Goal: Information Seeking & Learning: Learn about a topic

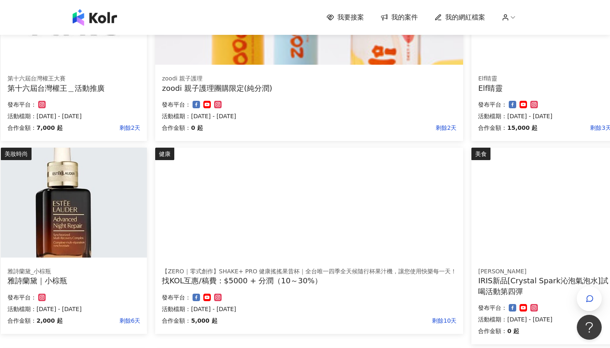
scroll to position [171, 72]
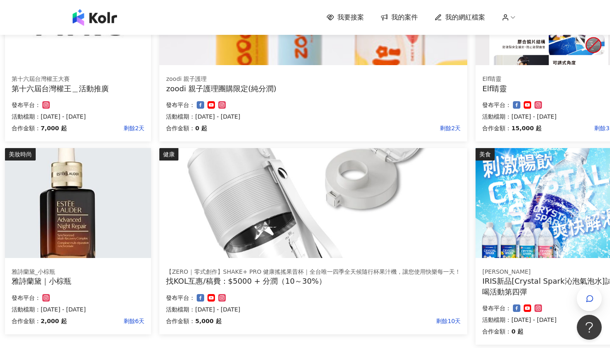
click at [80, 287] on div "雅詩蘭黛_小棕瓶 雅詩蘭黛｜小棕瓶 合作金額： 2,000 起 剩餘6天 發布平台： 活動檔期：[DATE] - [DATE]" at bounding box center [78, 297] width 146 height 73
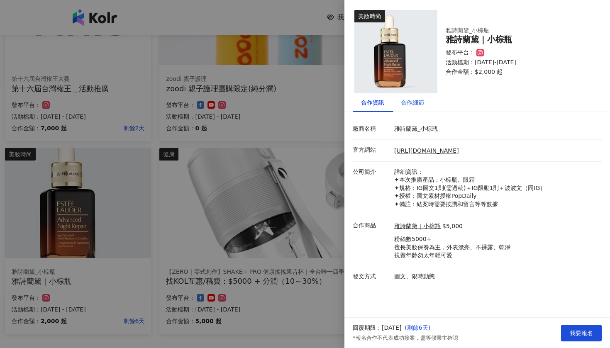
click at [417, 103] on div "合作細節" at bounding box center [412, 102] width 23 height 9
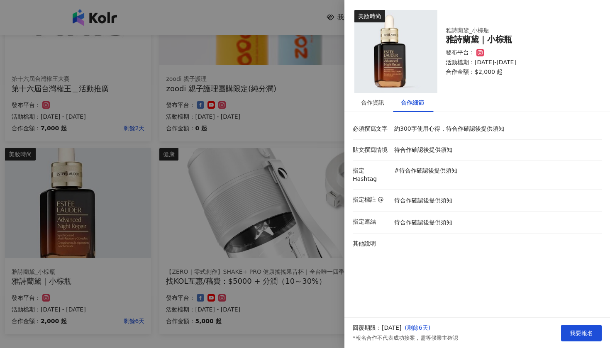
click at [313, 90] on div at bounding box center [305, 174] width 610 height 348
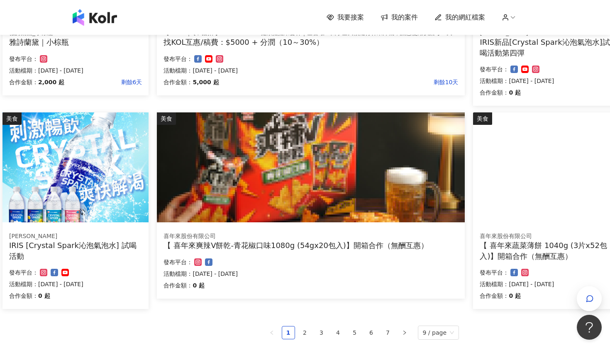
scroll to position [410, 74]
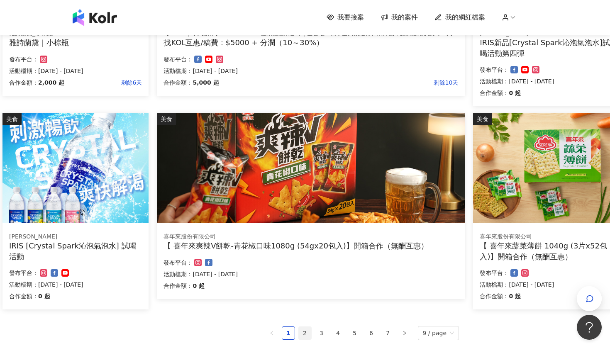
click at [307, 329] on link "2" at bounding box center [305, 333] width 12 height 12
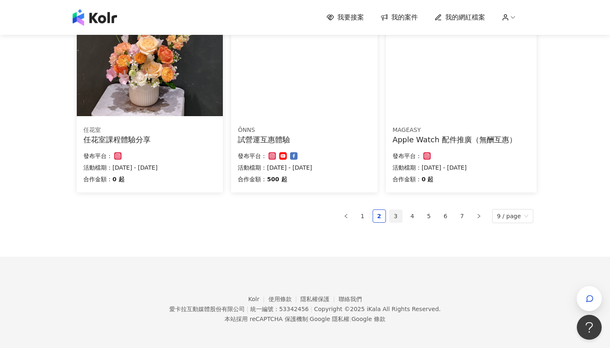
scroll to position [526, 0]
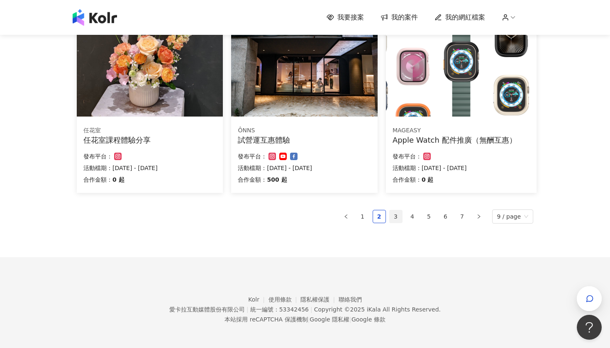
click at [399, 219] on link "3" at bounding box center [395, 216] width 12 height 12
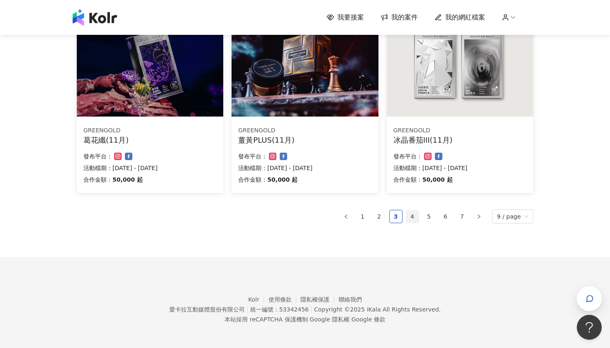
click at [415, 213] on link "4" at bounding box center [412, 216] width 12 height 12
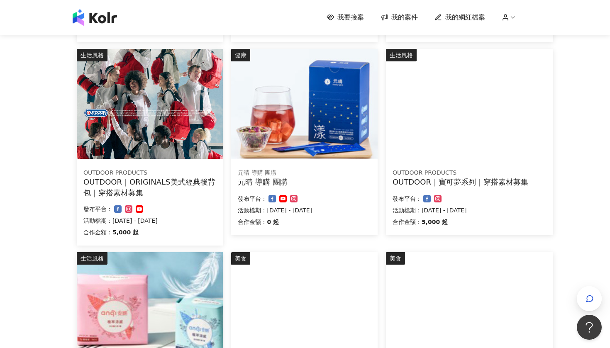
scroll to position [273, 0]
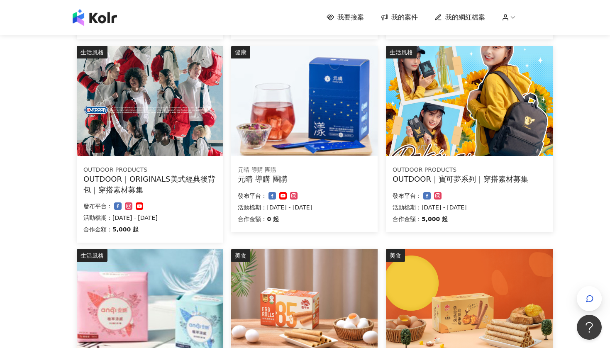
click at [449, 174] on div "OUTDOOR PRODUCTS" at bounding box center [469, 170] width 154 height 8
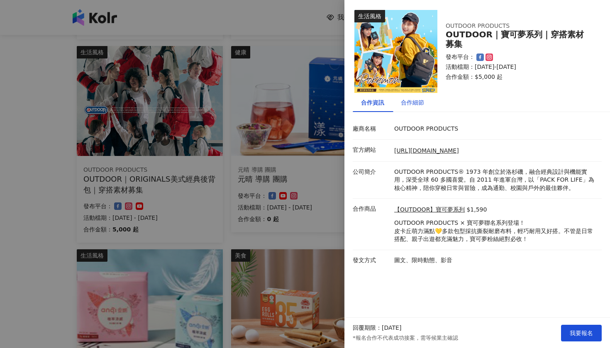
click at [408, 101] on div "合作細節" at bounding box center [412, 102] width 23 height 9
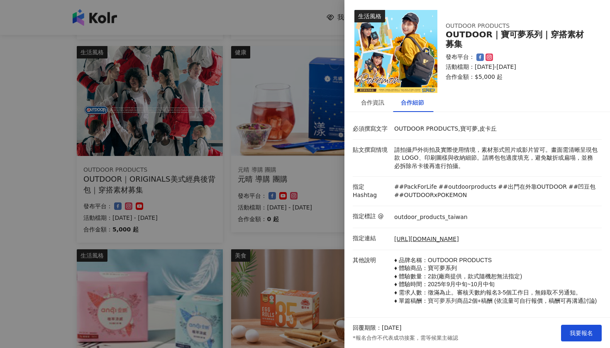
click at [37, 125] on div at bounding box center [305, 174] width 610 height 348
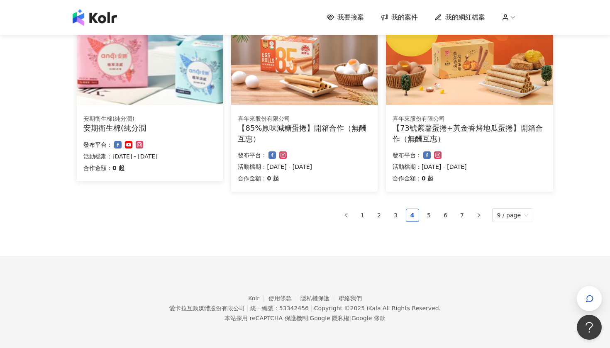
scroll to position [537, 0]
click at [432, 216] on link "5" at bounding box center [429, 215] width 12 height 12
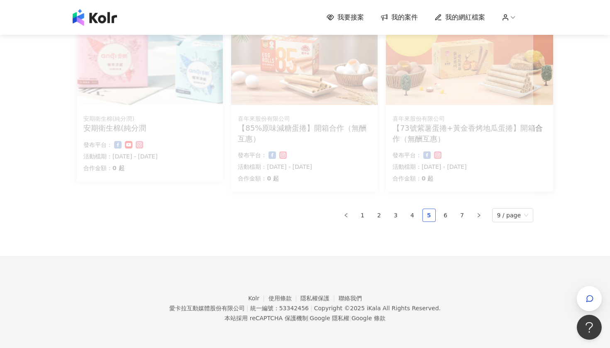
click at [431, 214] on link "5" at bounding box center [429, 215] width 12 height 12
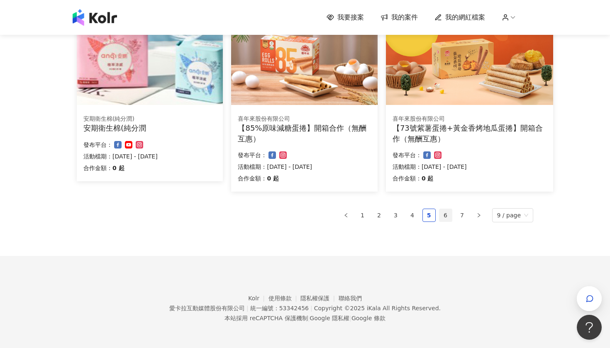
click at [445, 212] on link "6" at bounding box center [445, 215] width 12 height 12
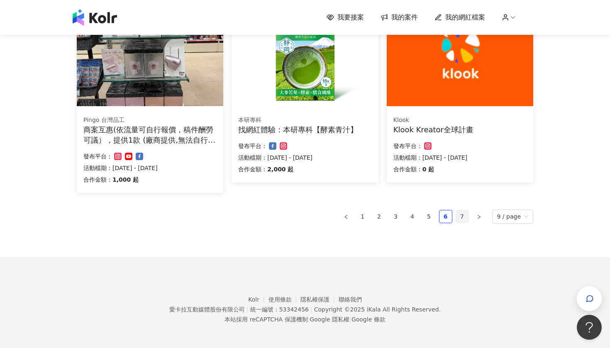
click at [462, 217] on link "7" at bounding box center [462, 216] width 12 height 12
